Goal: Task Accomplishment & Management: Manage account settings

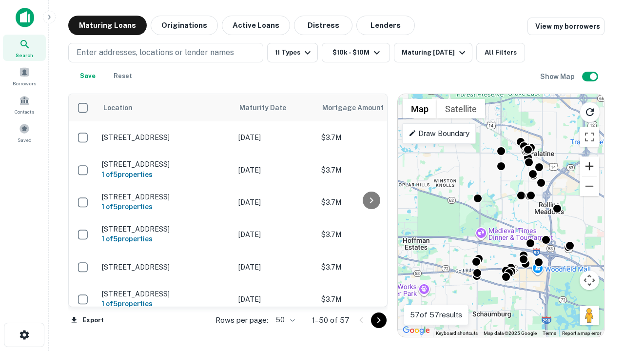
click at [589, 166] on button "Zoom in" at bounding box center [590, 167] width 20 height 20
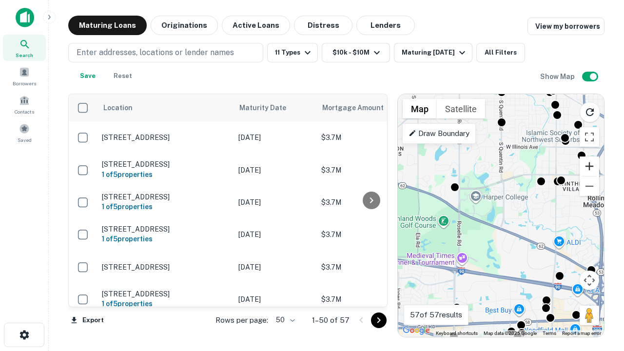
click at [589, 166] on button "Zoom in" at bounding box center [590, 167] width 20 height 20
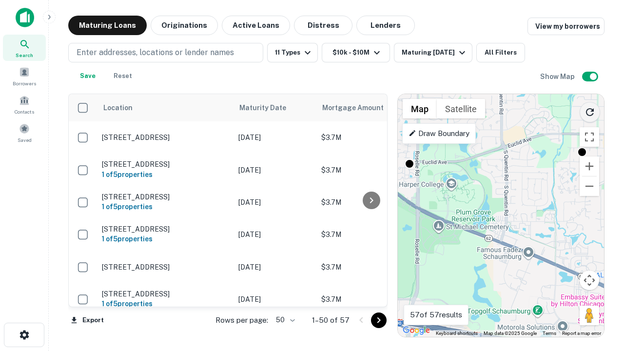
click at [590, 110] on icon "Reload search area" at bounding box center [590, 112] width 12 height 12
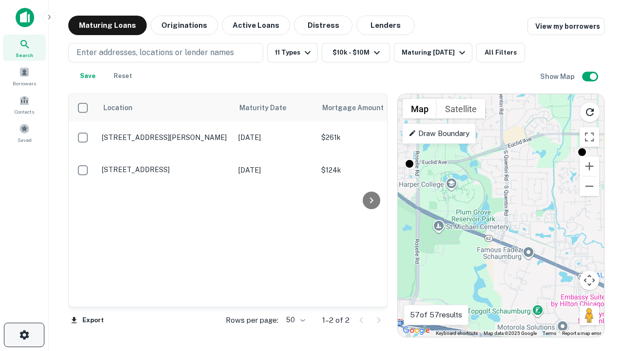
click at [24, 335] on icon "button" at bounding box center [25, 335] width 12 height 12
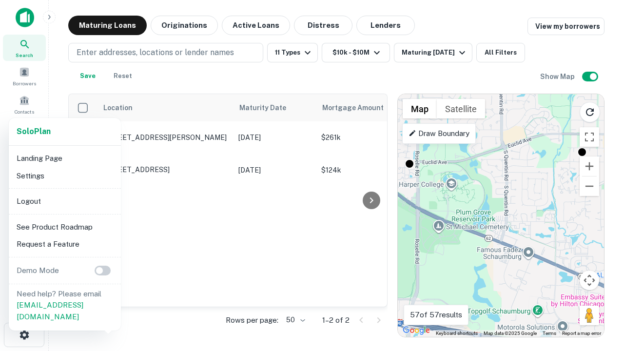
click at [64, 201] on li "Logout" at bounding box center [65, 202] width 104 height 18
